Goal: Information Seeking & Learning: Learn about a topic

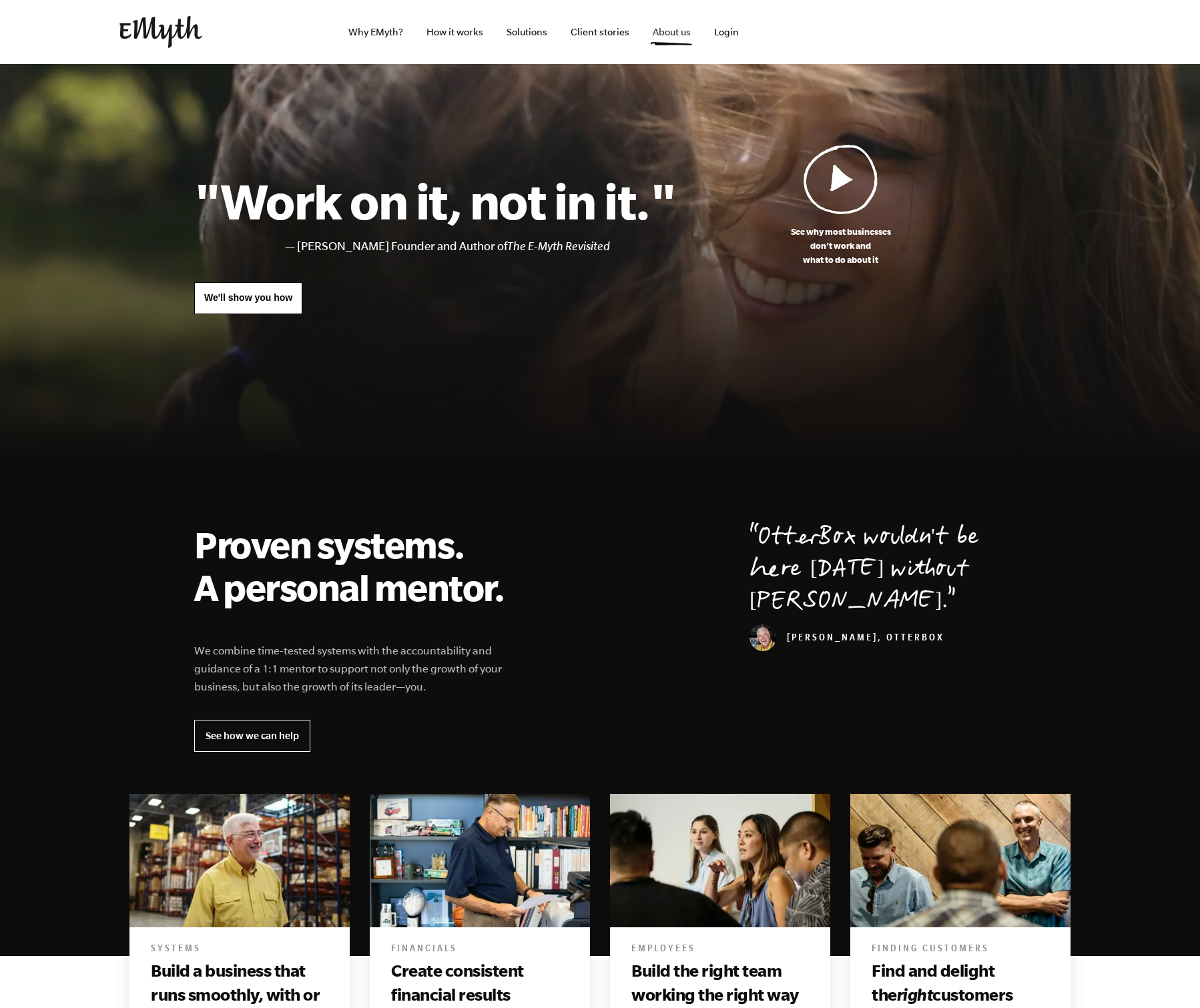
click at [667, 25] on link "About us" at bounding box center [672, 32] width 59 height 64
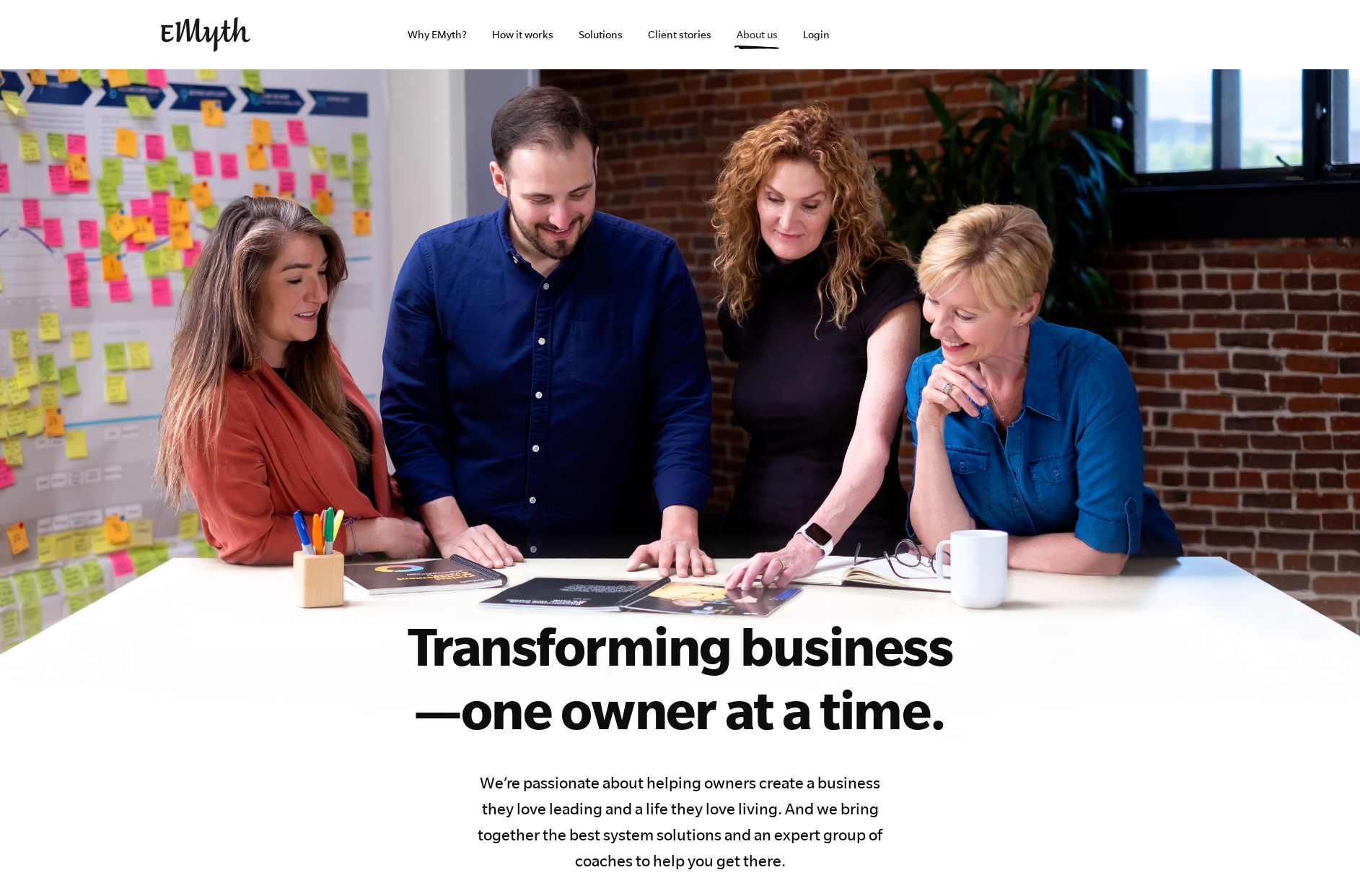
drag, startPoint x: 729, startPoint y: 126, endPoint x: 734, endPoint y: 67, distance: 59.2
click at [729, 124] on section "Transforming business —one owner at a time. We’re passionate about helping owne…" at bounding box center [680, 471] width 1360 height 804
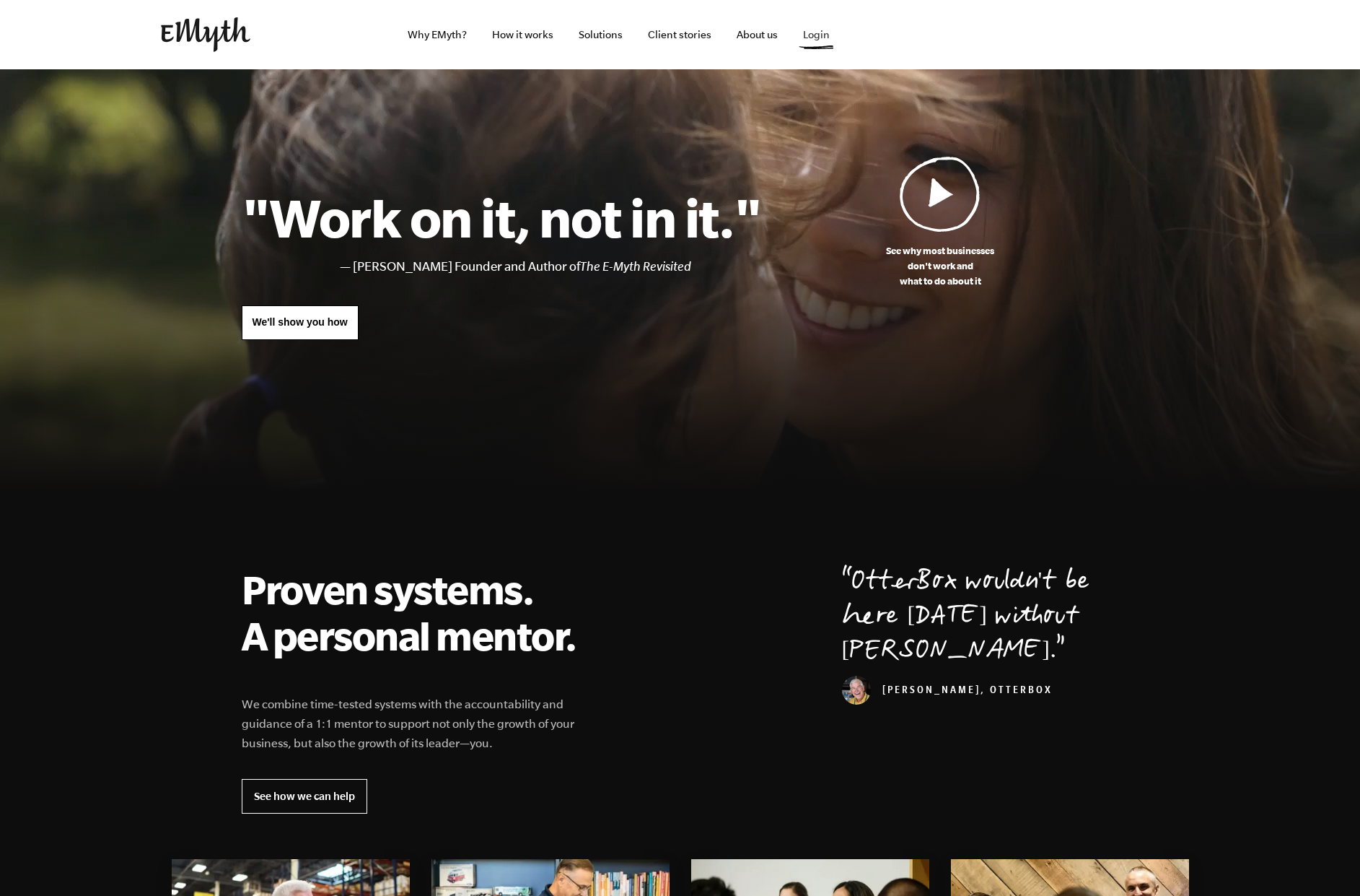
click at [821, 29] on link "Login" at bounding box center [817, 34] width 50 height 69
click at [940, 111] on div at bounding box center [680, 290] width 1360 height 443
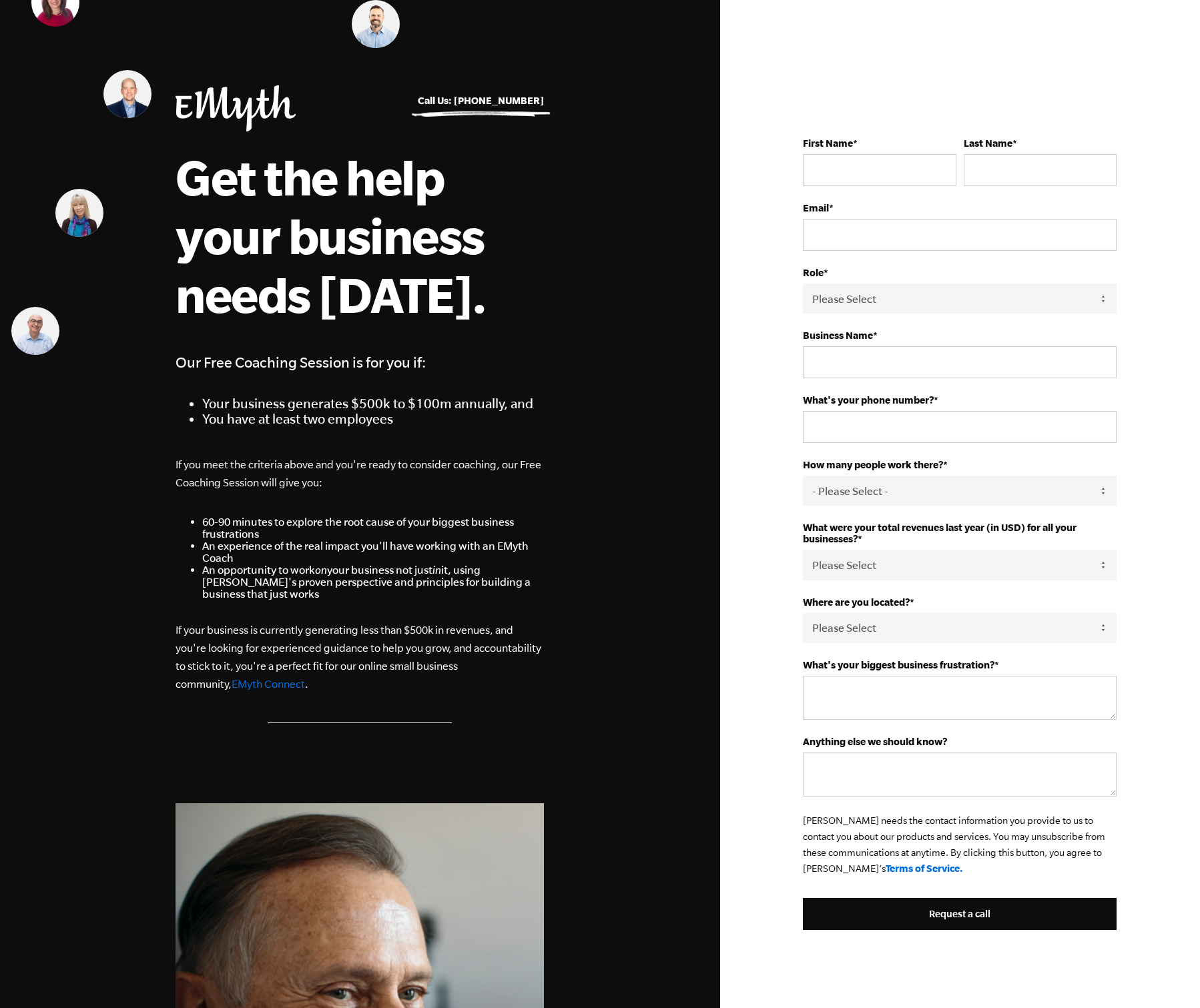
click at [306, 237] on h1 "Get the help your business needs today." at bounding box center [358, 235] width 367 height 176
click at [306, 237] on h1 "Get the help your business needs [DATE]." at bounding box center [358, 235] width 367 height 176
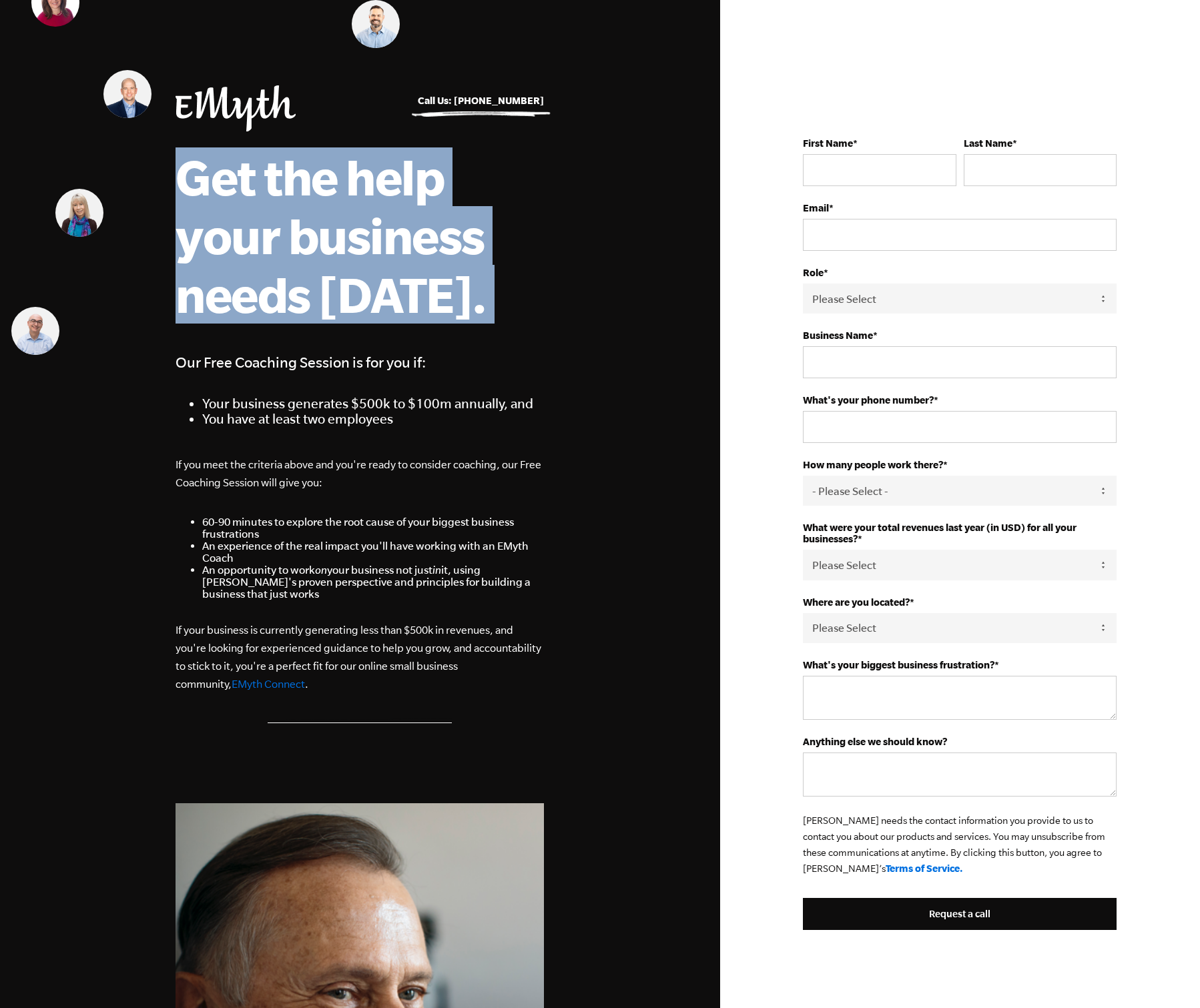
click at [306, 237] on h1 "Get the help your business needs today." at bounding box center [358, 235] width 367 height 176
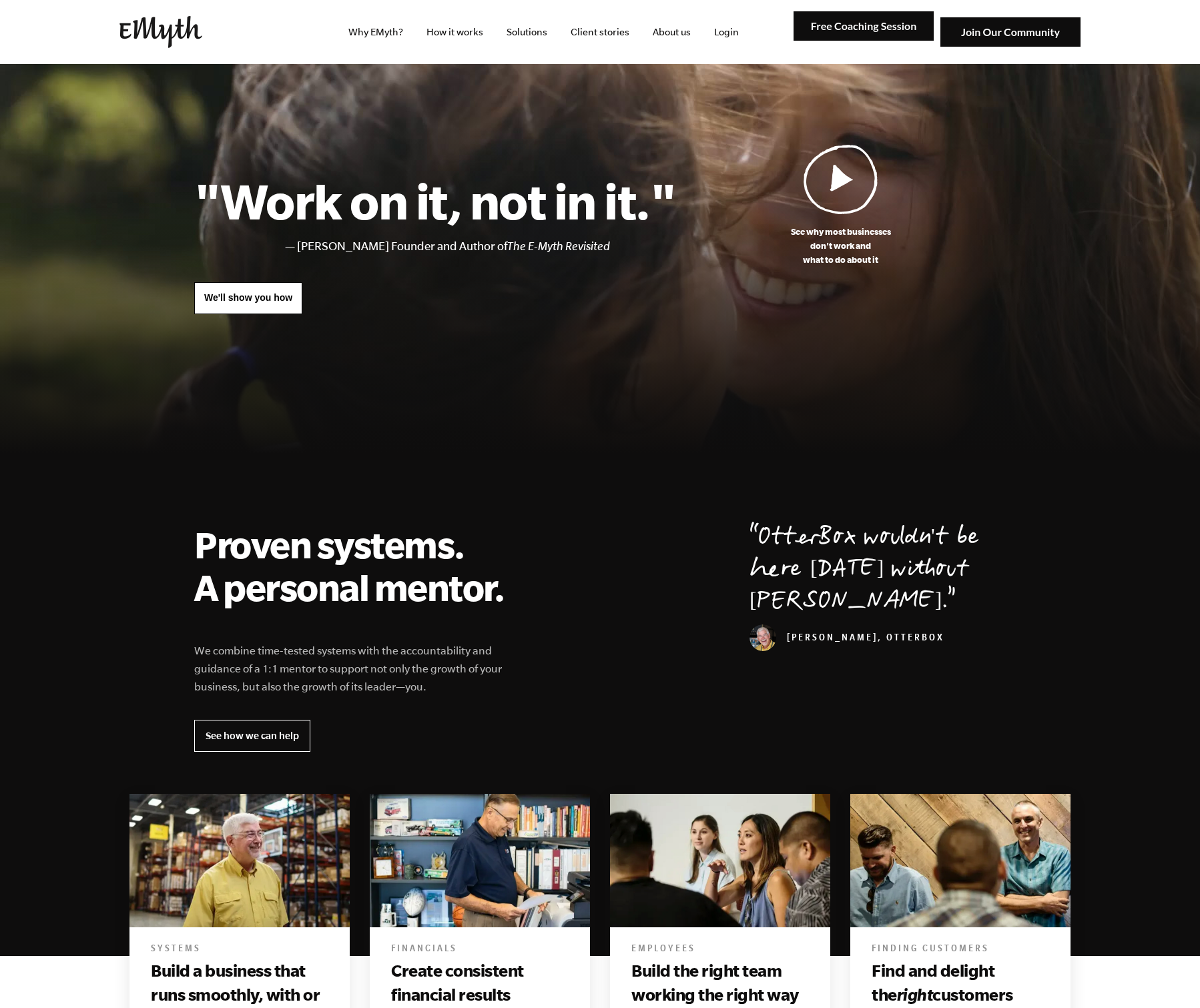
click at [832, 46] on div at bounding box center [864, 32] width 140 height 42
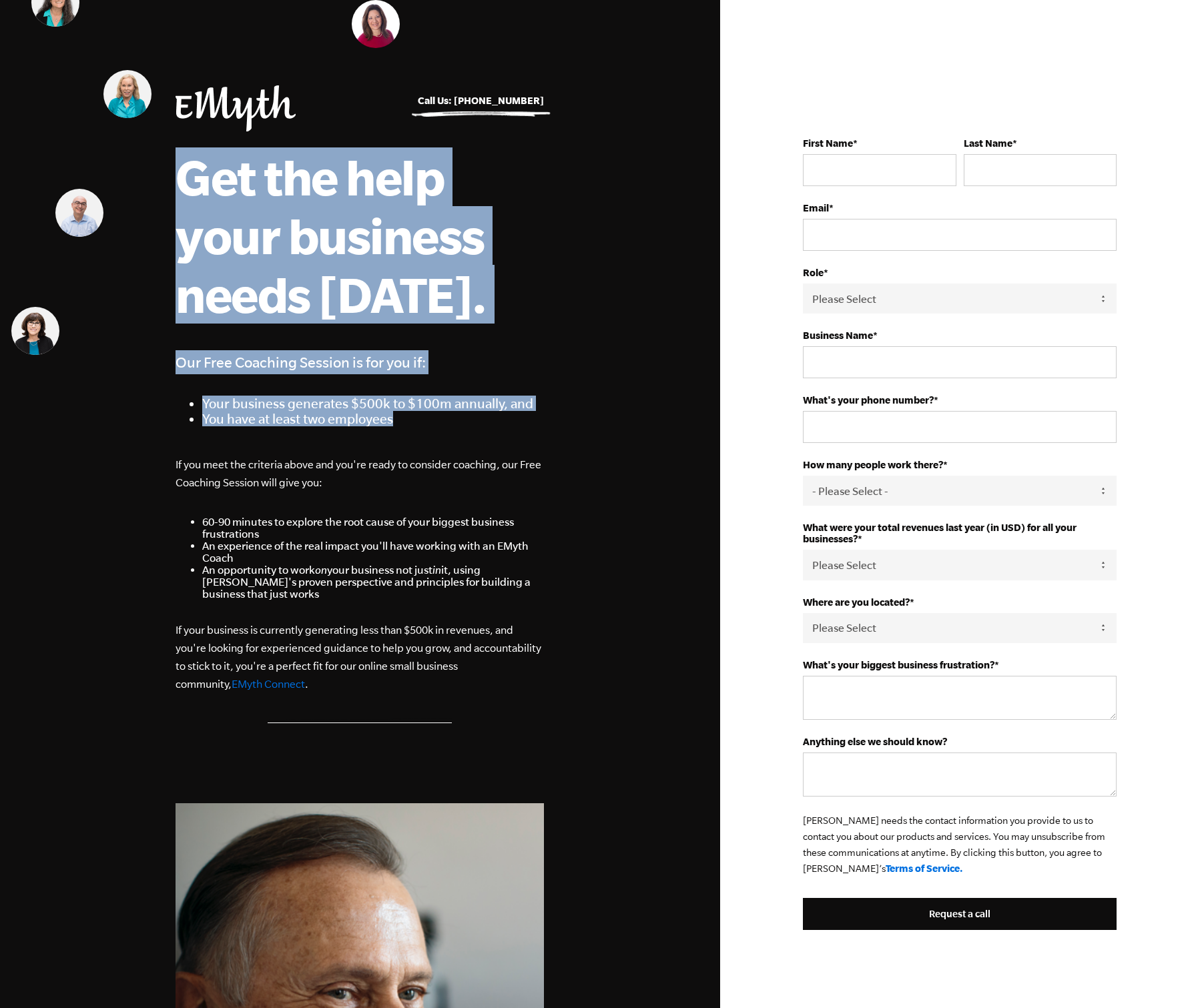
drag, startPoint x: 185, startPoint y: 181, endPoint x: 521, endPoint y: 412, distance: 407.7
click at [521, 412] on div "Get the help your business needs [DATE]. Our Free Coaching Session is for you i…" at bounding box center [359, 287] width 368 height 279
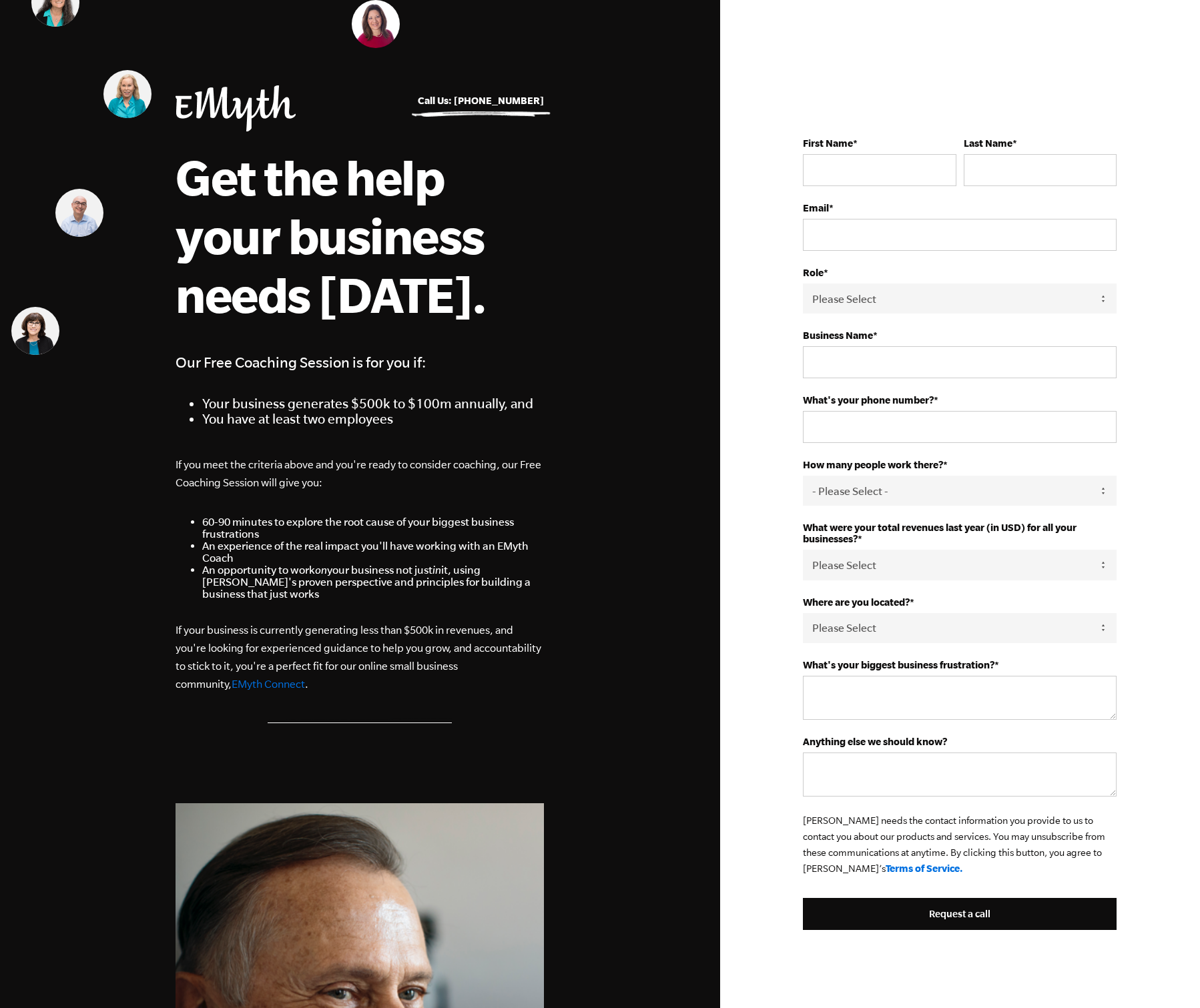
click at [361, 624] on p "If your business is currently generating less than $500k in revenues, and you'r…" at bounding box center [359, 657] width 368 height 72
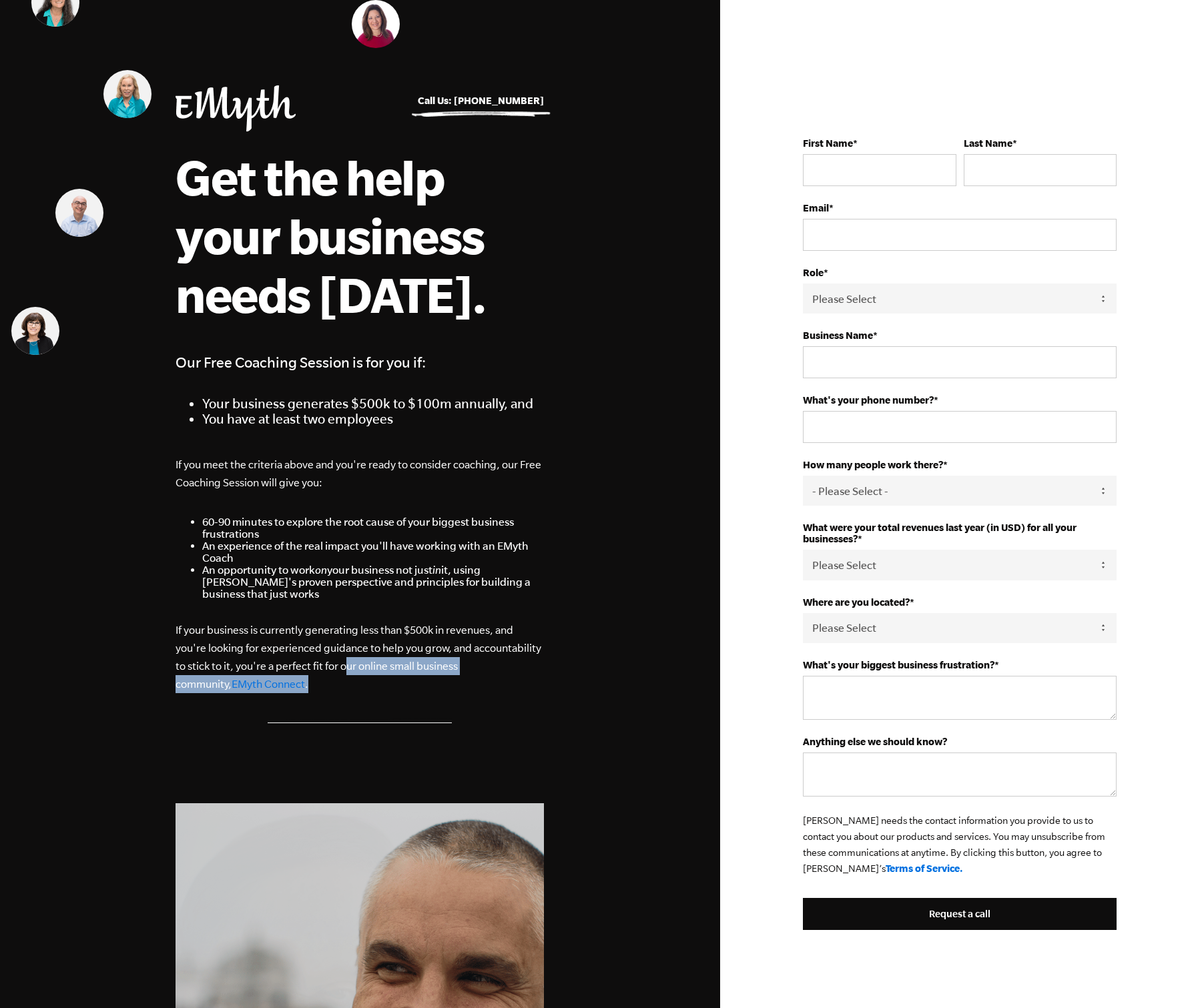
drag, startPoint x: 312, startPoint y: 687, endPoint x: 343, endPoint y: 672, distance: 34.4
click at [343, 672] on p "If your business is currently generating less than $500k in revenues, and you'r…" at bounding box center [359, 657] width 368 height 72
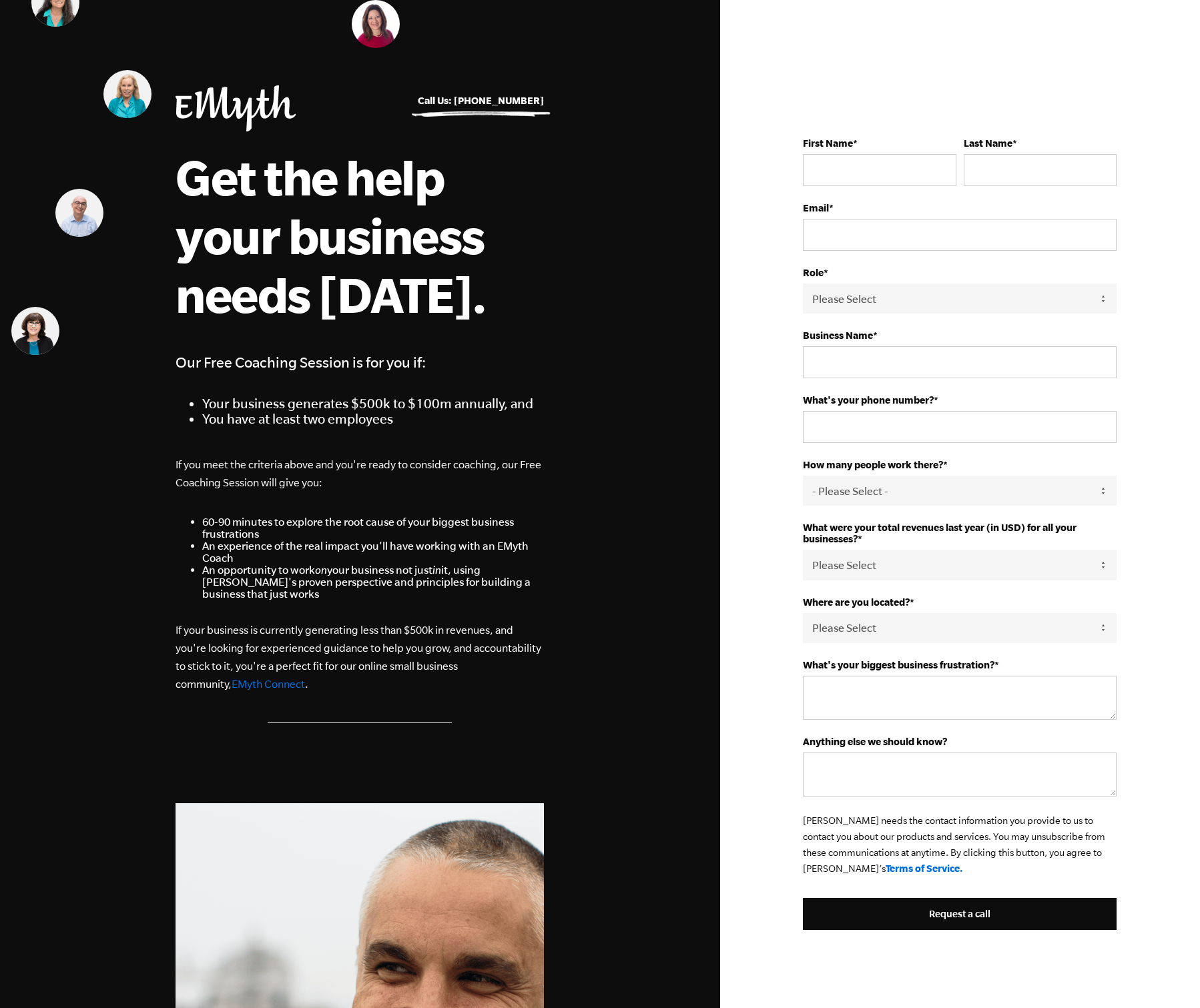
click at [345, 671] on p "If your business is currently generating less than $500k in revenues, and you'r…" at bounding box center [359, 657] width 368 height 72
click at [232, 681] on link "EMyth Connect" at bounding box center [268, 684] width 73 height 12
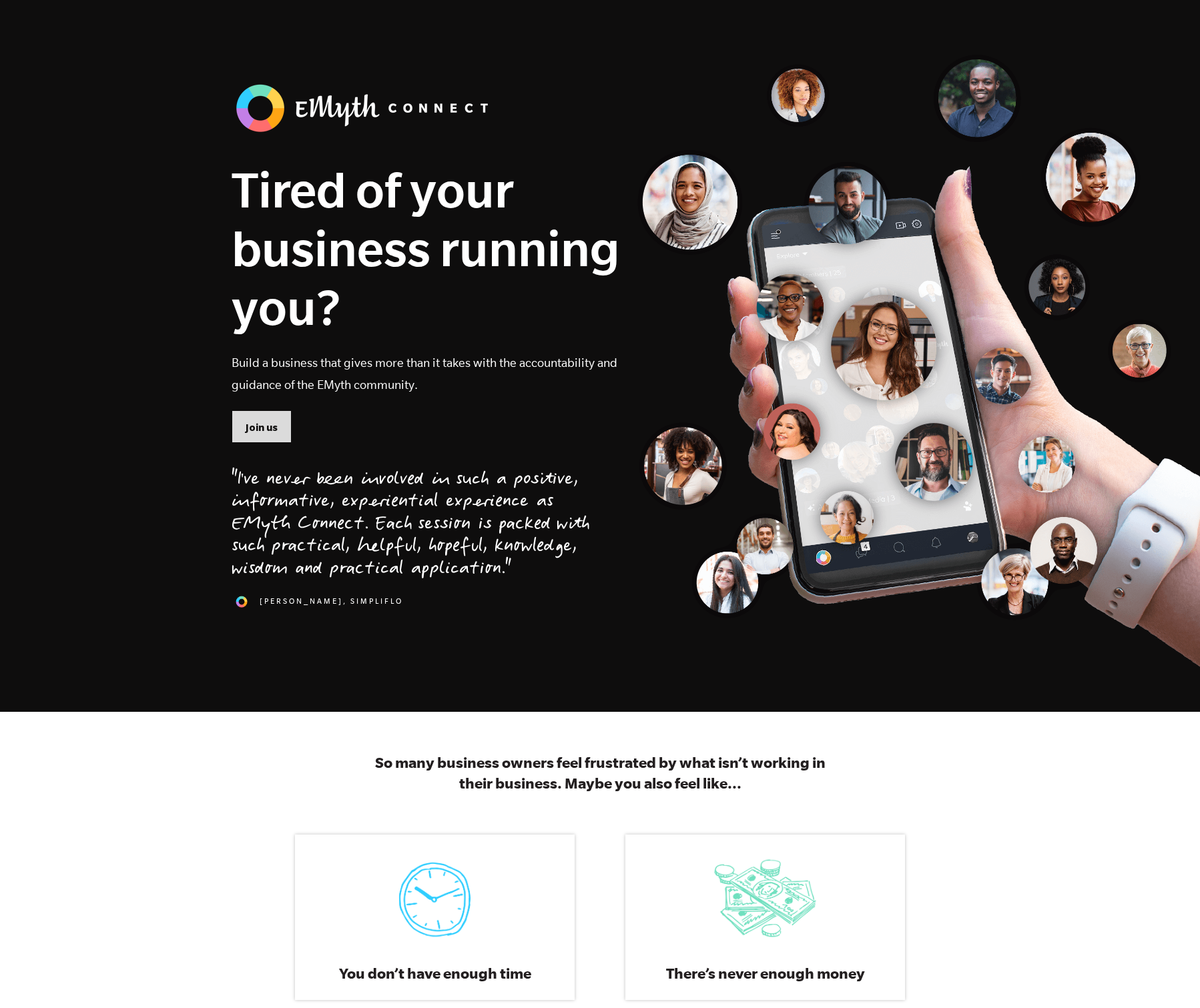
click at [258, 421] on span "Join us" at bounding box center [262, 427] width 32 height 15
click at [527, 524] on div ""I've never been involved in such a positive, informative, experiential experie…" at bounding box center [411, 526] width 358 height 112
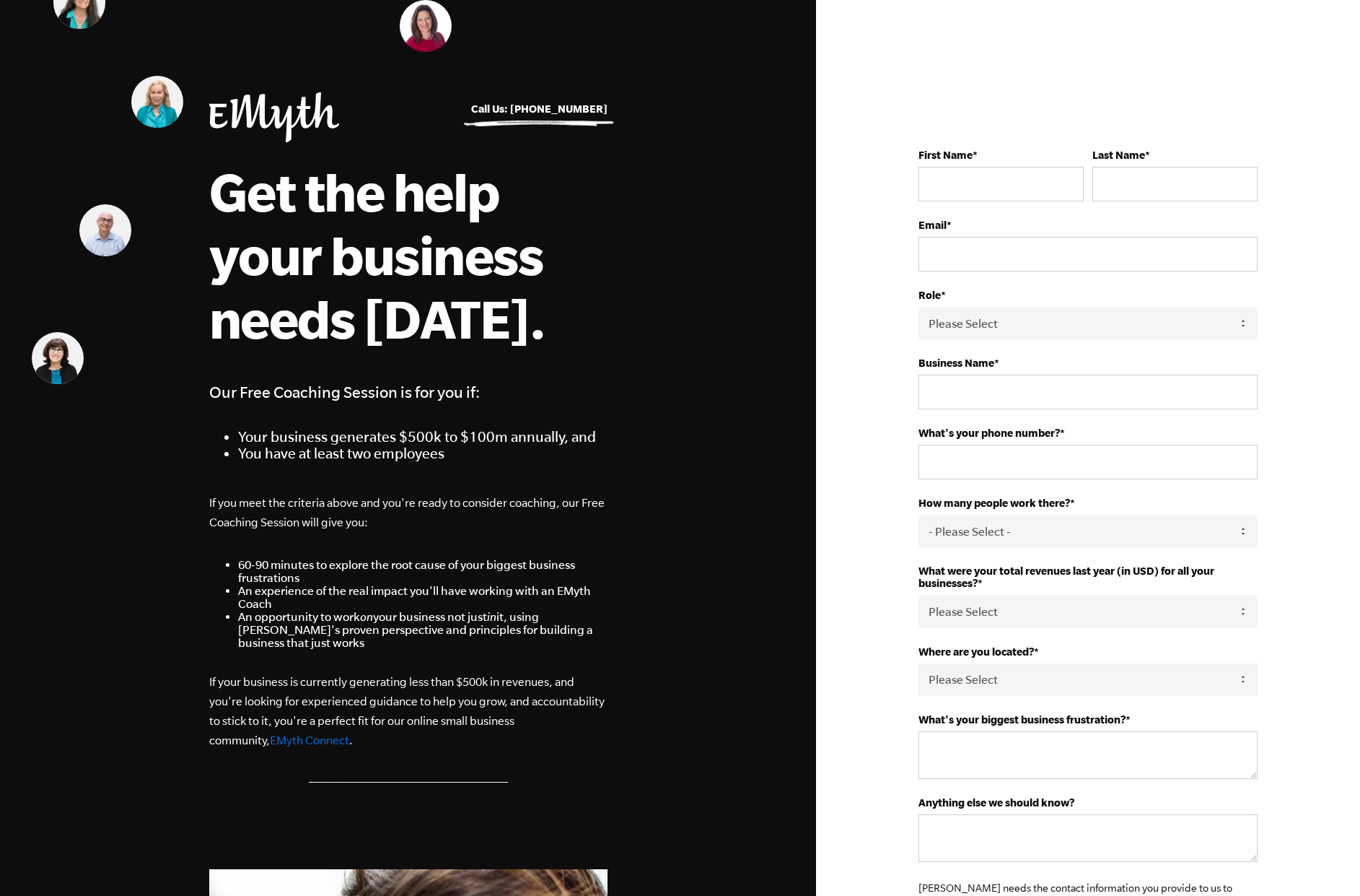
click at [344, 393] on h4 "Our Free Coaching Session is for you if:" at bounding box center [408, 391] width 398 height 26
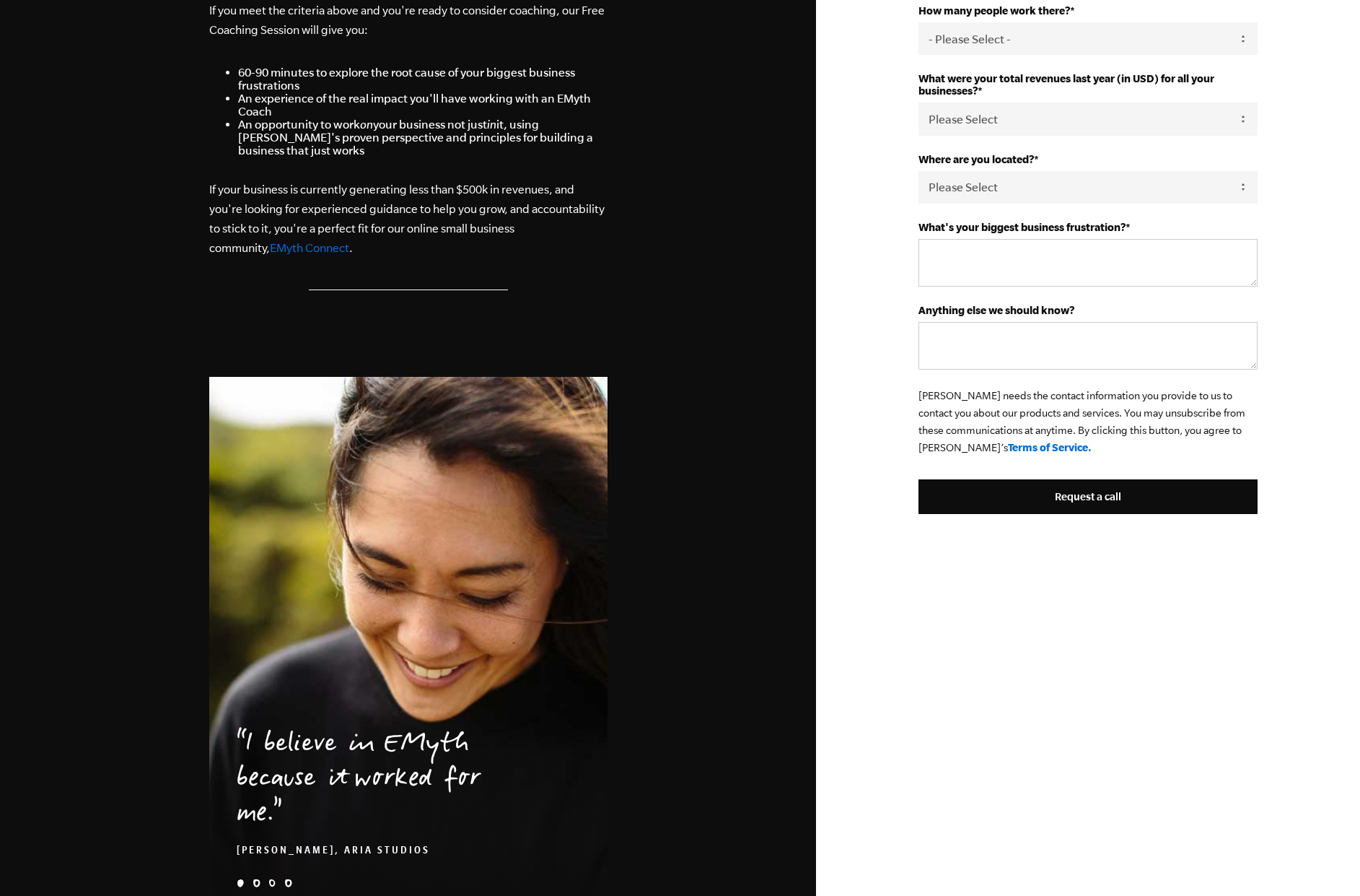
scroll to position [730, 0]
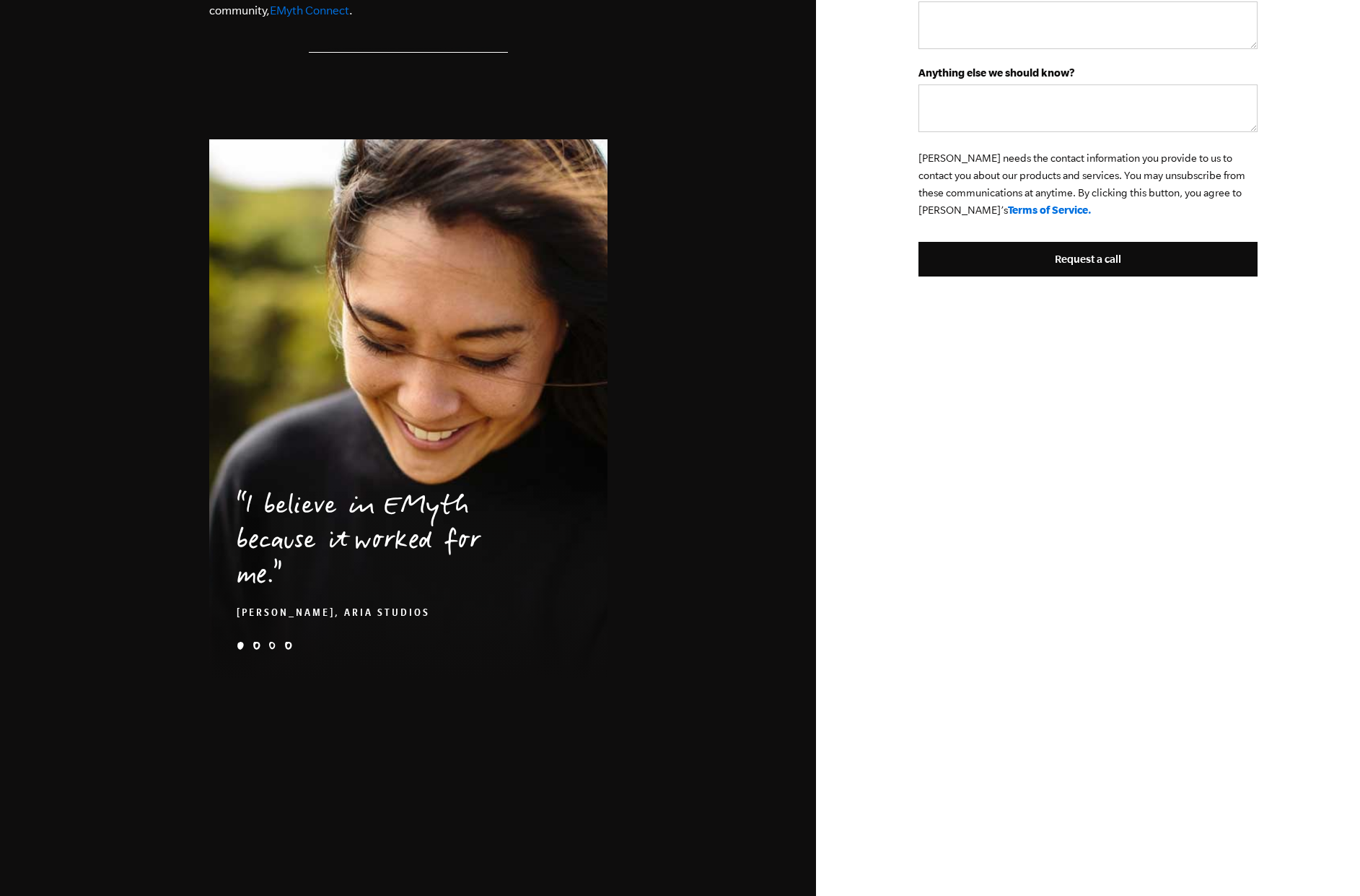
click at [250, 649] on ul "e-myth-business-coaching-client-story-[PERSON_NAME]-quote [PERSON_NAME]-problem…" at bounding box center [408, 647] width 398 height 12
click at [255, 650] on ul "e-myth-business-coaching-client-story-[PERSON_NAME]-quote [PERSON_NAME]-problem…" at bounding box center [408, 647] width 398 height 12
click at [256, 650] on ul "e-myth-business-coaching-client-story-[PERSON_NAME]-quote [PERSON_NAME]-problem…" at bounding box center [408, 647] width 398 height 12
click at [256, 645] on li "[PERSON_NAME]-problem-1x" at bounding box center [257, 646] width 8 height 8
